Goal: Information Seeking & Learning: Learn about a topic

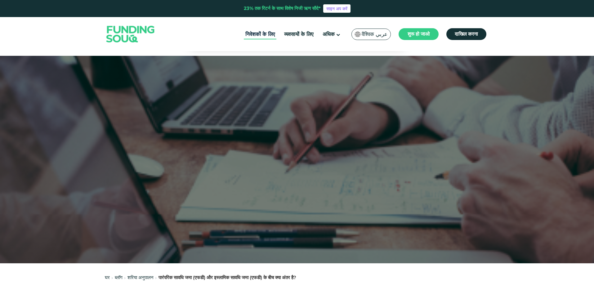
click at [253, 35] on font "निवेशकों के लिए" at bounding box center [259, 34] width 29 height 6
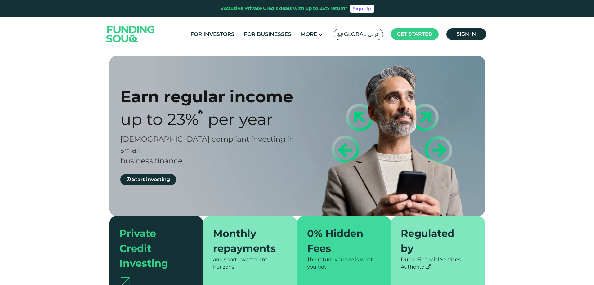
type tc-range-slider "4"
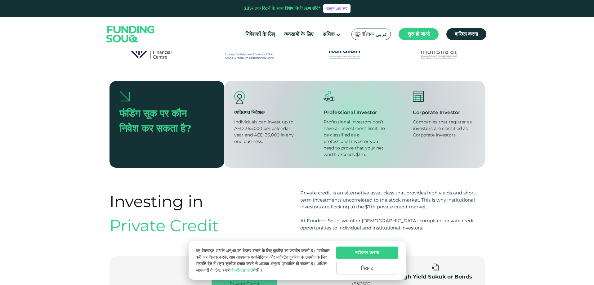
scroll to position [394, 0]
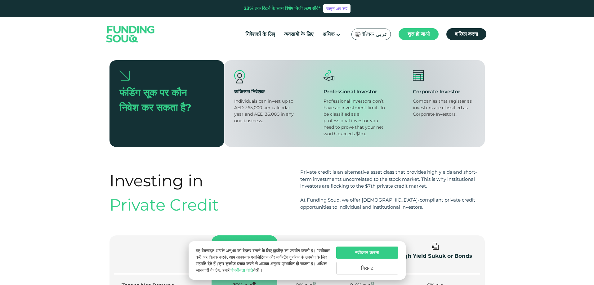
click at [381, 264] on button "गिरावट" at bounding box center [367, 268] width 62 height 13
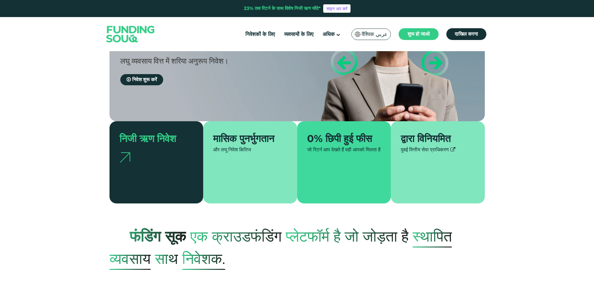
scroll to position [0, 0]
